Goal: Information Seeking & Learning: Learn about a topic

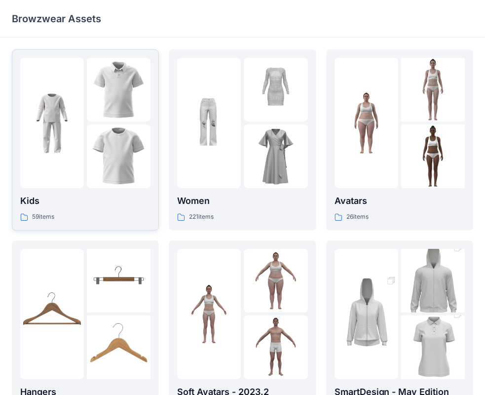
click at [91, 130] on img at bounding box center [119, 156] width 64 height 64
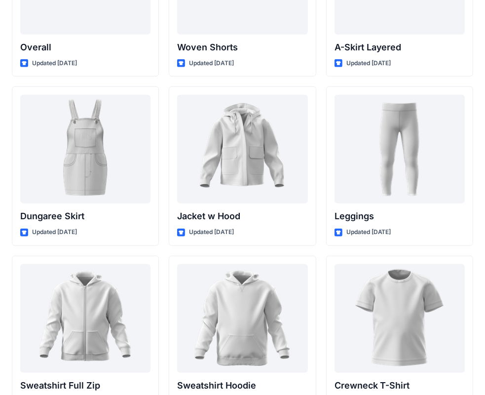
scroll to position [2834, 0]
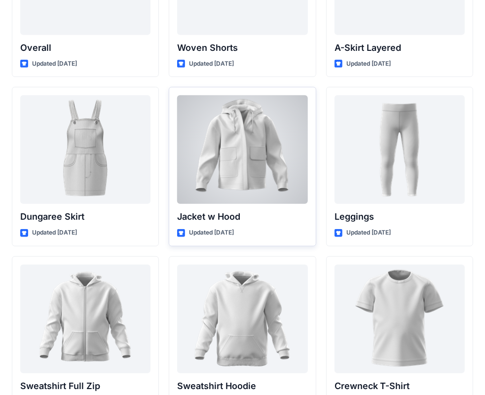
click at [239, 155] on div at bounding box center [242, 149] width 130 height 109
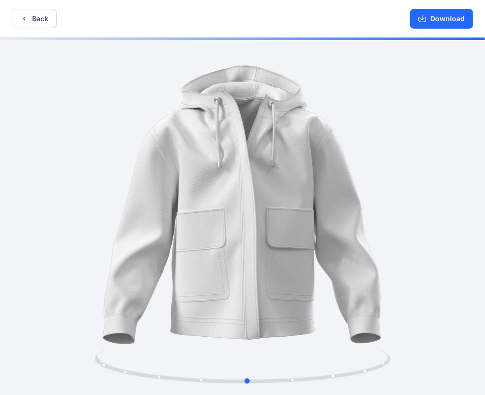
drag, startPoint x: 376, startPoint y: 219, endPoint x: 381, endPoint y: 207, distance: 12.8
click at [381, 207] on div at bounding box center [242, 216] width 485 height 359
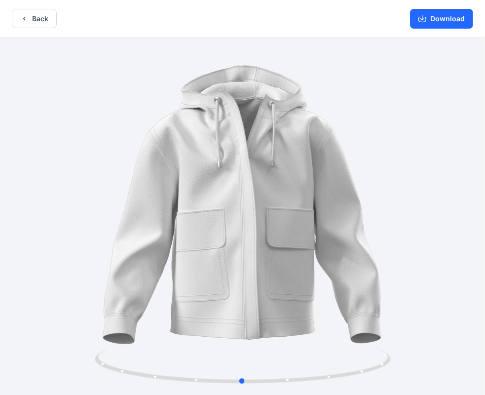
drag, startPoint x: 355, startPoint y: 205, endPoint x: 350, endPoint y: 203, distance: 5.3
click at [350, 203] on div at bounding box center [242, 216] width 485 height 359
click at [37, 18] on button "Back" at bounding box center [34, 18] width 45 height 19
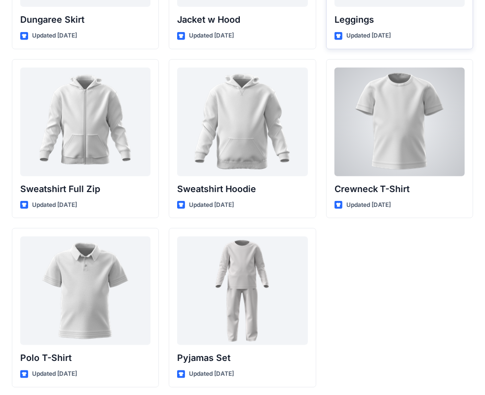
scroll to position [3032, 0]
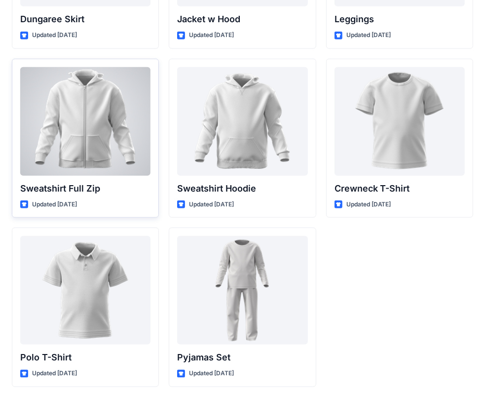
click at [77, 140] on div at bounding box center [85, 121] width 130 height 109
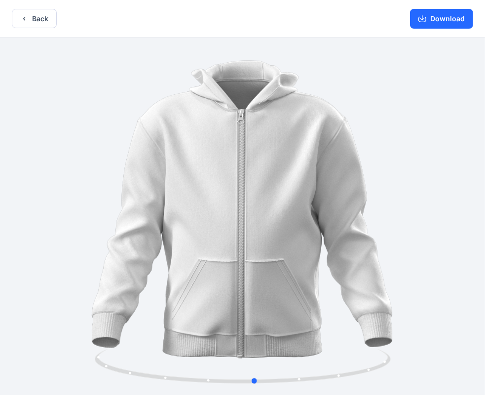
drag, startPoint x: 399, startPoint y: 232, endPoint x: 412, endPoint y: 227, distance: 13.3
click at [412, 227] on div at bounding box center [242, 216] width 485 height 359
drag, startPoint x: 277, startPoint y: 231, endPoint x: 294, endPoint y: 229, distance: 16.9
click at [294, 229] on div at bounding box center [242, 216] width 485 height 359
click at [48, 15] on button "Back" at bounding box center [34, 18] width 45 height 19
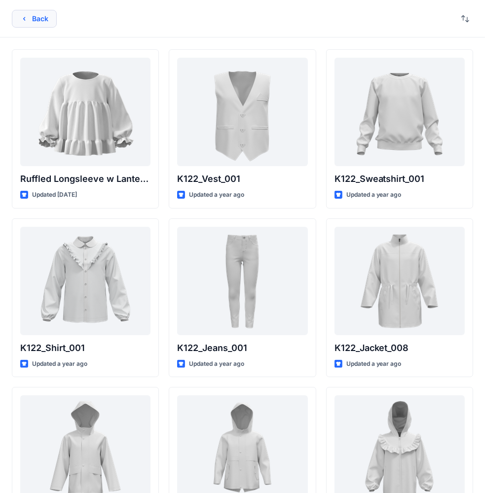
click at [43, 23] on button "Back" at bounding box center [34, 19] width 45 height 18
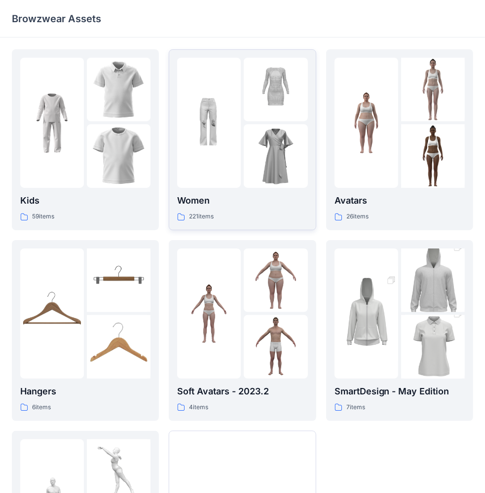
click at [247, 157] on img at bounding box center [276, 156] width 64 height 64
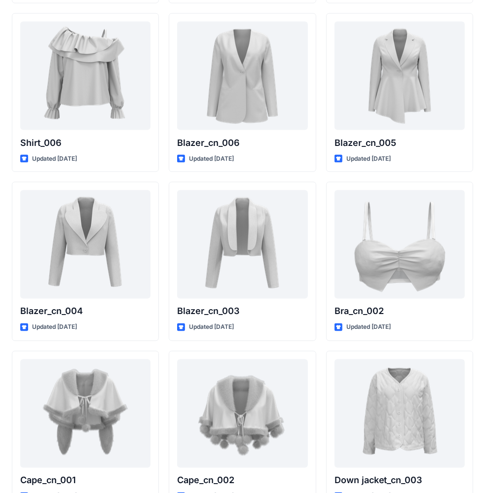
scroll to position [5779, 0]
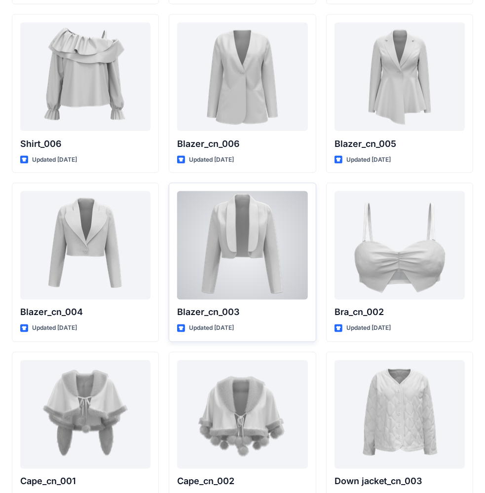
click at [270, 256] on div at bounding box center [242, 245] width 130 height 109
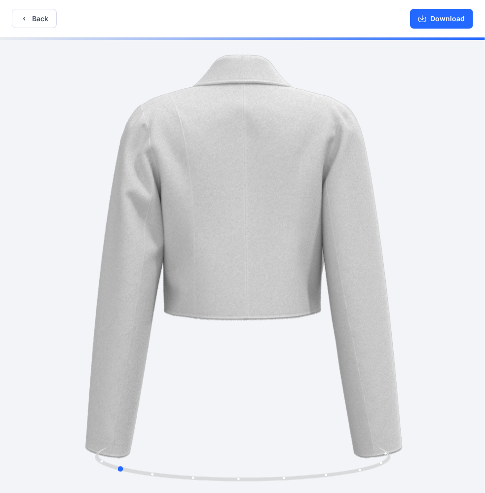
drag, startPoint x: 353, startPoint y: 288, endPoint x: 225, endPoint y: 300, distance: 128.3
click at [225, 300] on div at bounding box center [242, 266] width 485 height 458
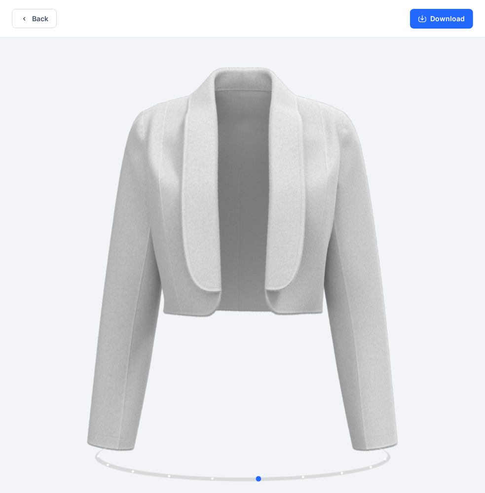
drag, startPoint x: 300, startPoint y: 294, endPoint x: 458, endPoint y: 306, distance: 157.7
click at [458, 306] on div at bounding box center [242, 266] width 485 height 458
click at [39, 10] on button "Back" at bounding box center [34, 18] width 45 height 19
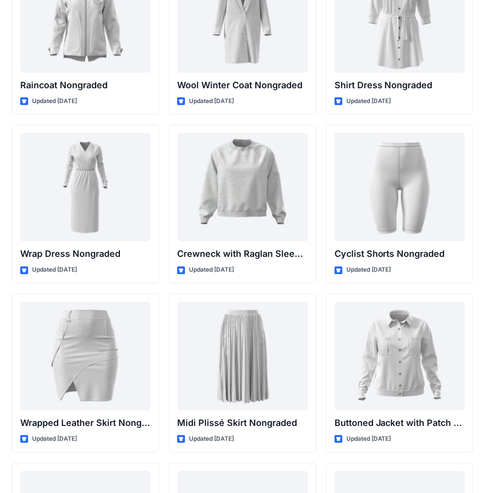
scroll to position [8711, 0]
